Goal: Check status: Check status

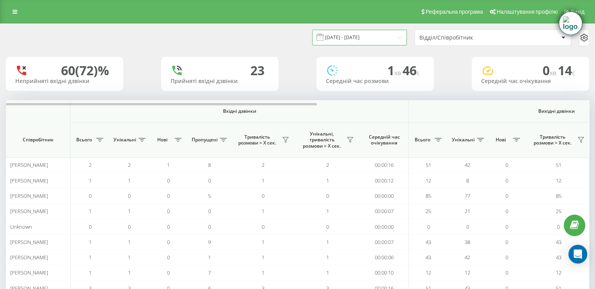
click at [362, 36] on input "16.07.2025 - 16.07.2025" at bounding box center [359, 37] width 95 height 15
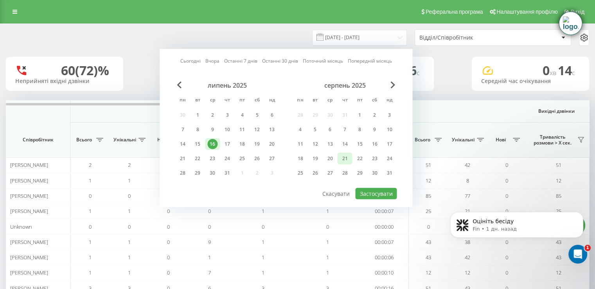
click at [343, 159] on div "21" at bounding box center [345, 158] width 10 height 10
click at [9, 16] on link at bounding box center [15, 11] width 14 height 11
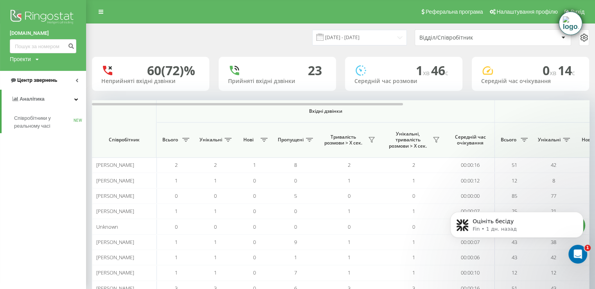
click at [52, 84] on link "Центр звернень" at bounding box center [43, 80] width 86 height 19
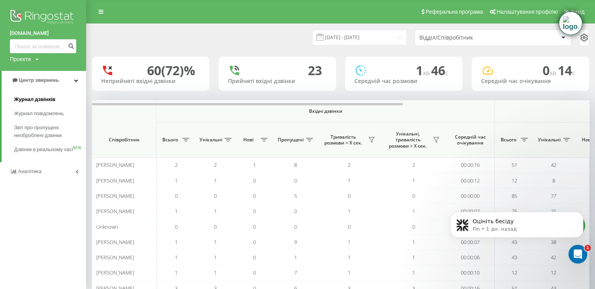
click at [49, 98] on span "Журнал дзвінків" at bounding box center [34, 99] width 41 height 8
click at [43, 98] on span "Журнал дзвінків" at bounding box center [34, 99] width 41 height 8
click at [23, 99] on span "Журнал дзвінків" at bounding box center [34, 99] width 41 height 8
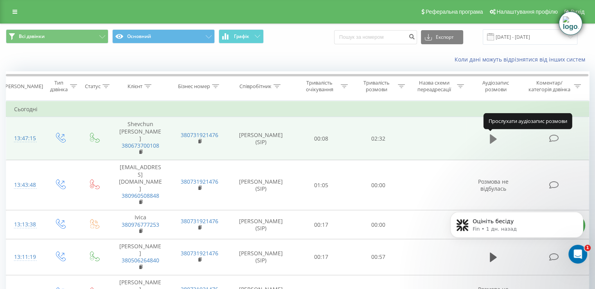
click at [494, 135] on icon at bounding box center [493, 138] width 7 height 11
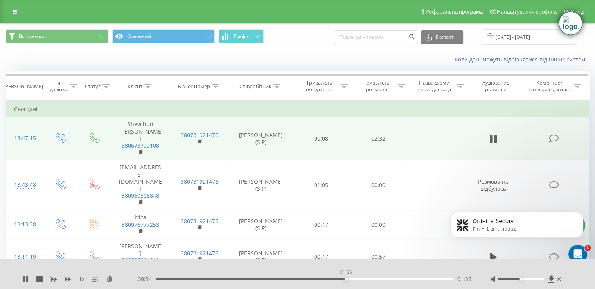
click at [346, 278] on div "01:35" at bounding box center [305, 279] width 298 height 2
click at [431, 280] on div "02:18" at bounding box center [305, 279] width 298 height 2
click at [425, 278] on div "02:15" at bounding box center [305, 279] width 298 height 2
click at [26, 276] on icon at bounding box center [25, 279] width 6 height 6
click at [23, 278] on icon at bounding box center [25, 279] width 5 height 6
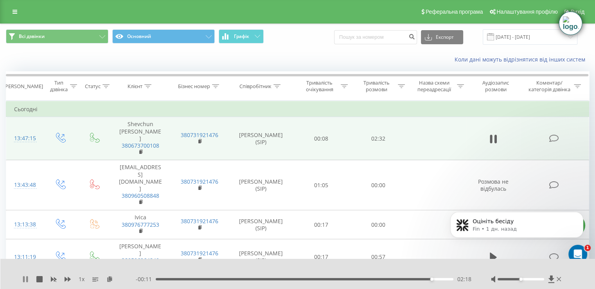
click at [26, 279] on icon at bounding box center [27, 279] width 2 height 6
click at [29, 277] on div "1 x" at bounding box center [78, 279] width 113 height 8
click at [25, 277] on icon at bounding box center [25, 279] width 5 height 6
click at [424, 279] on div "02:15" at bounding box center [305, 279] width 298 height 2
click at [25, 281] on icon at bounding box center [25, 279] width 6 height 6
